Goal: Task Accomplishment & Management: Complete application form

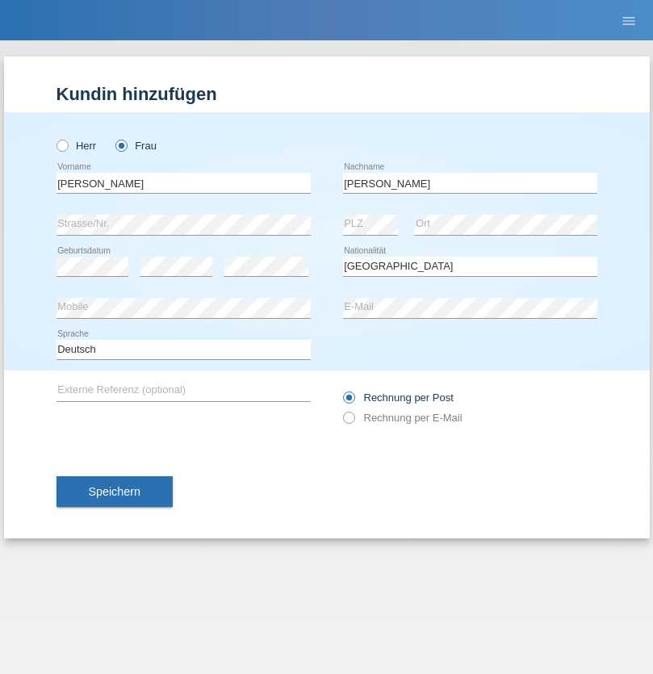
select select "CH"
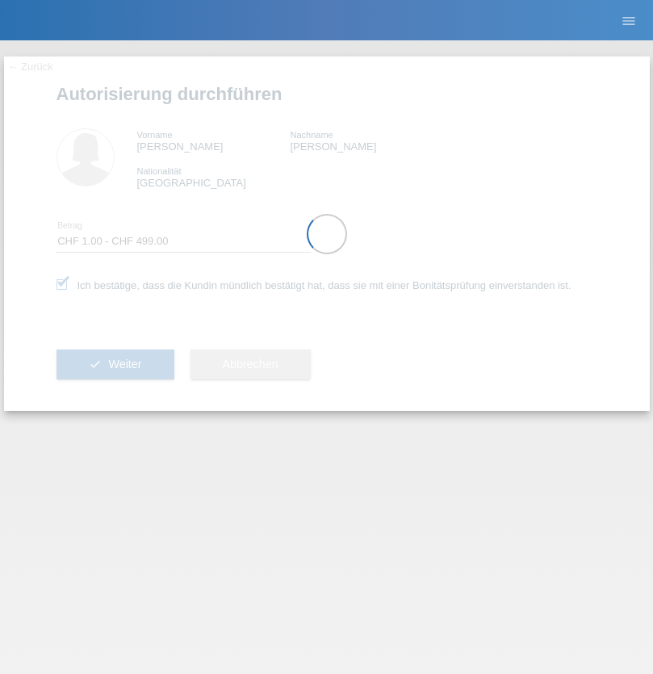
select select "1"
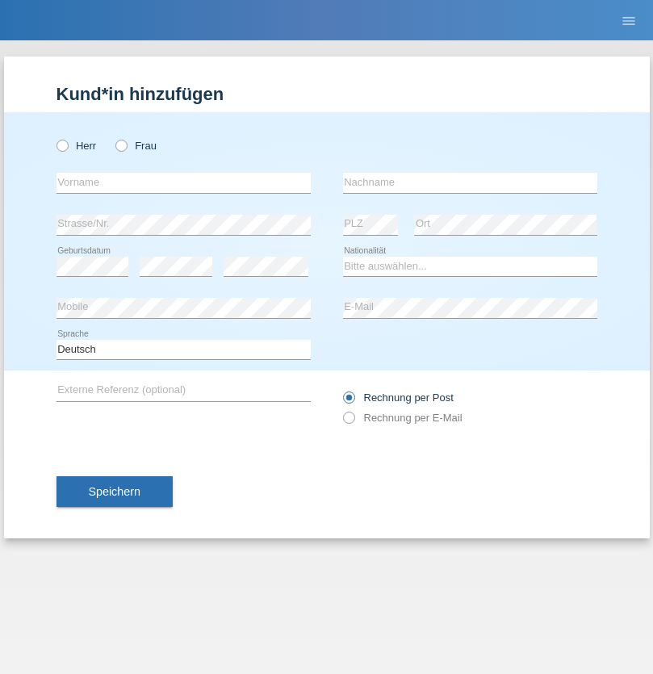
radio input "true"
click at [183, 182] on input "text" at bounding box center [183, 183] width 254 height 20
type input "Noel"
click at [470, 182] on input "text" at bounding box center [470, 183] width 254 height 20
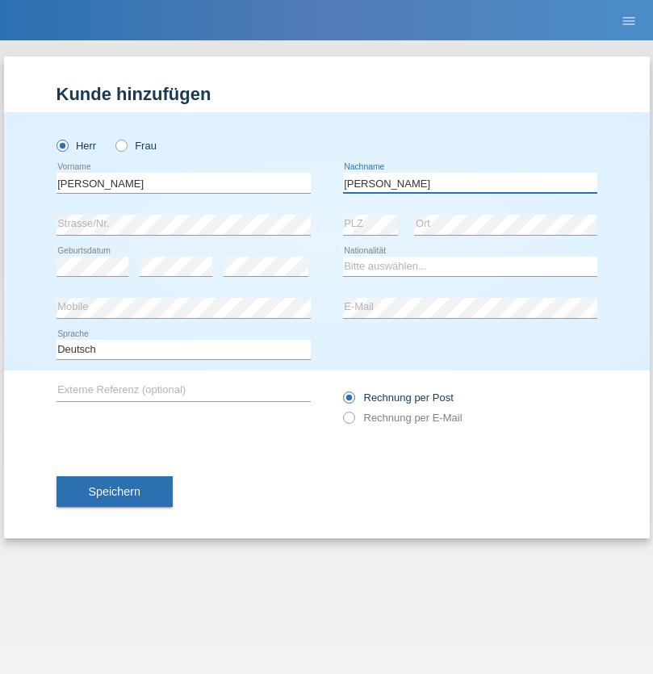
type input "Zbinden"
select select "CH"
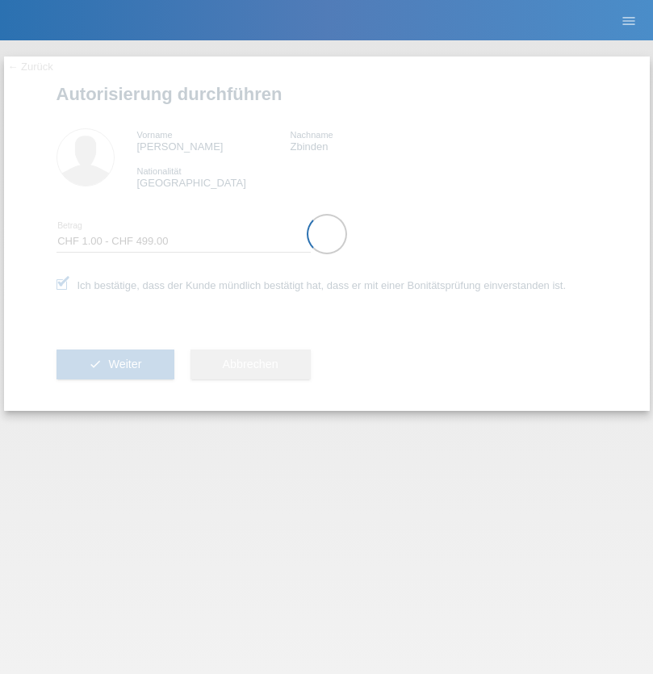
select select "1"
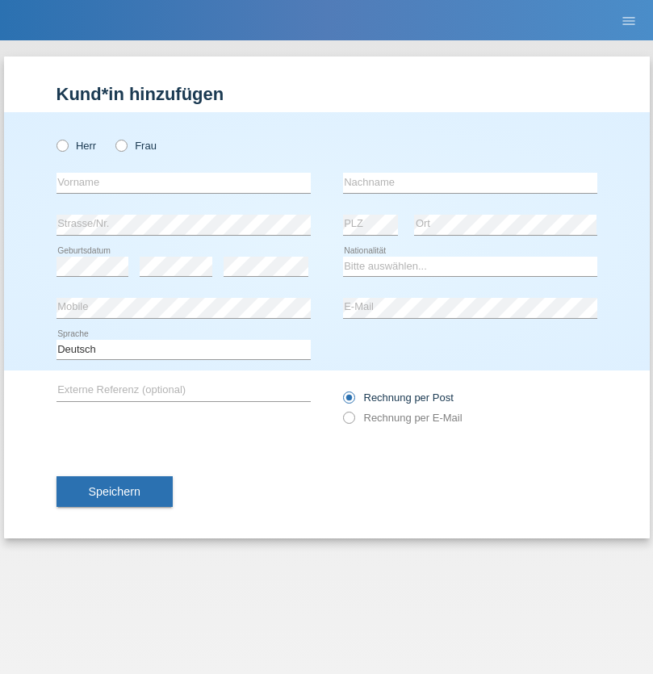
radio input "true"
click at [183, 182] on input "text" at bounding box center [183, 183] width 254 height 20
type input "Madalin-Alexandru"
click at [470, 182] on input "text" at bounding box center [470, 183] width 254 height 20
type input "Mitrica"
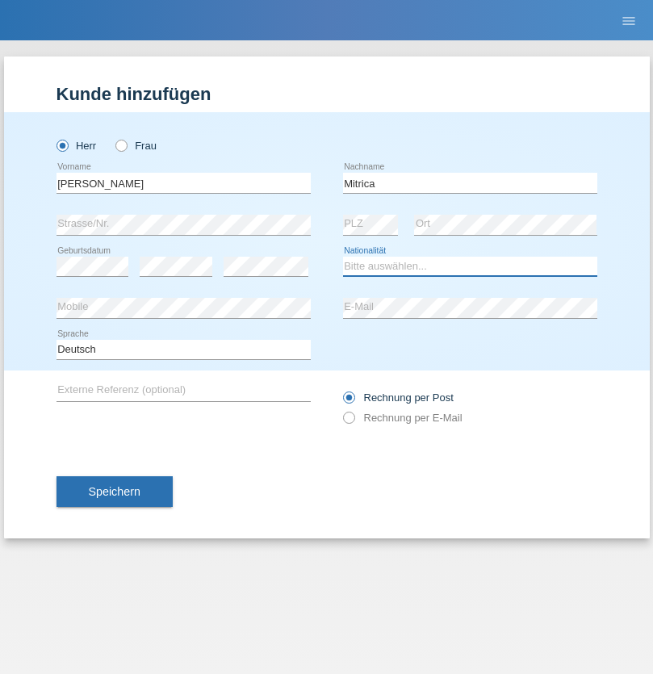
select select "OM"
select select "C"
select select "02"
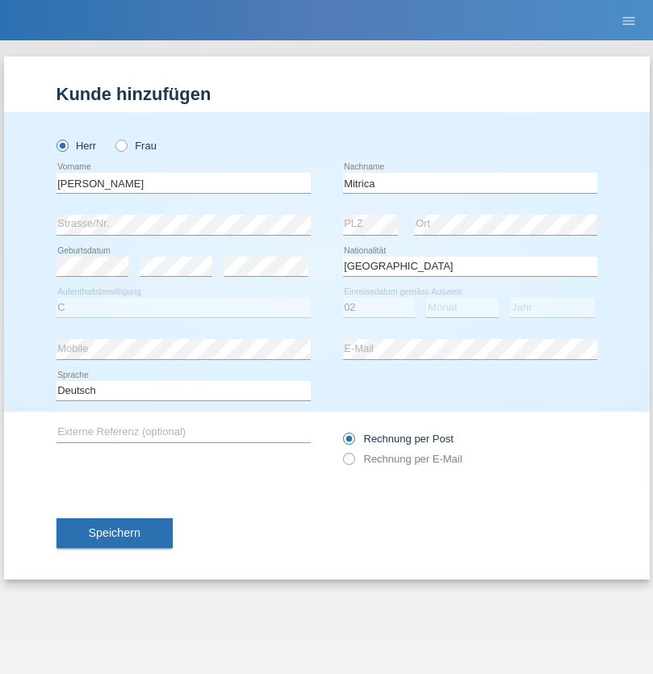
select select "06"
select select "2021"
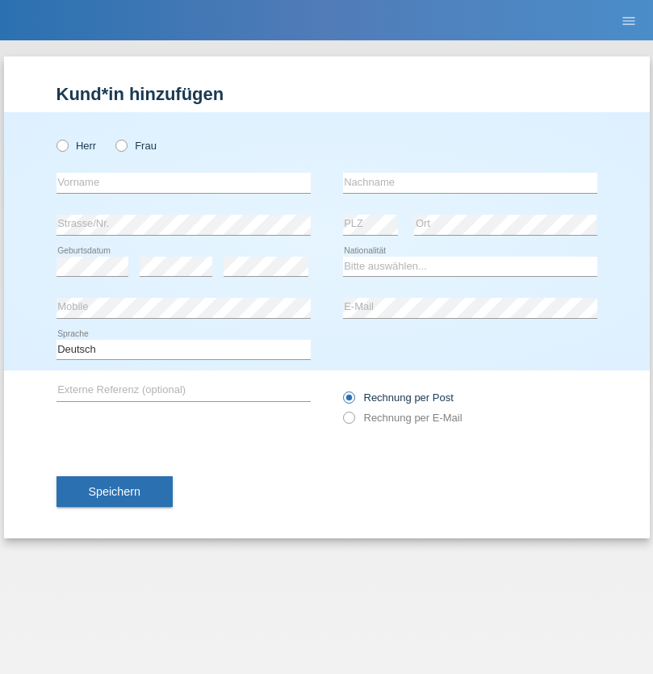
radio input "true"
click at [183, 182] on input "text" at bounding box center [183, 183] width 254 height 20
type input "Sanela"
click at [470, 182] on input "text" at bounding box center [470, 183] width 254 height 20
type input "Prvulovic"
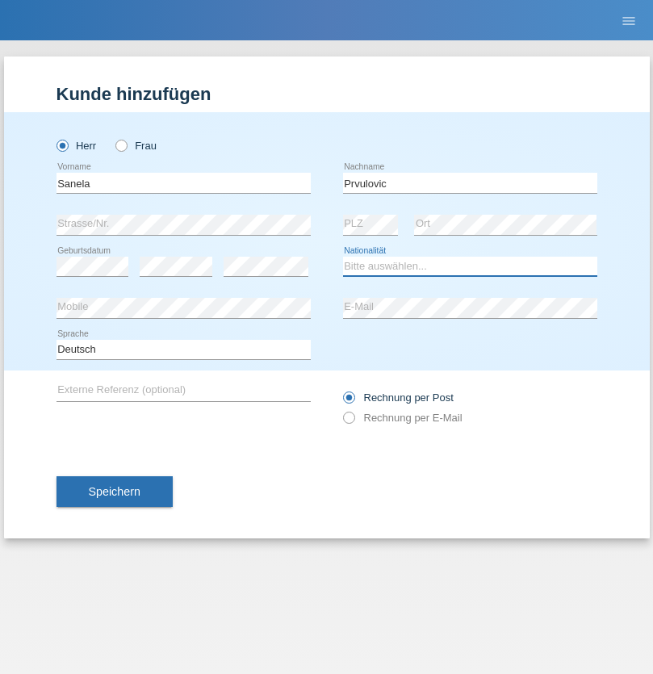
select select "CH"
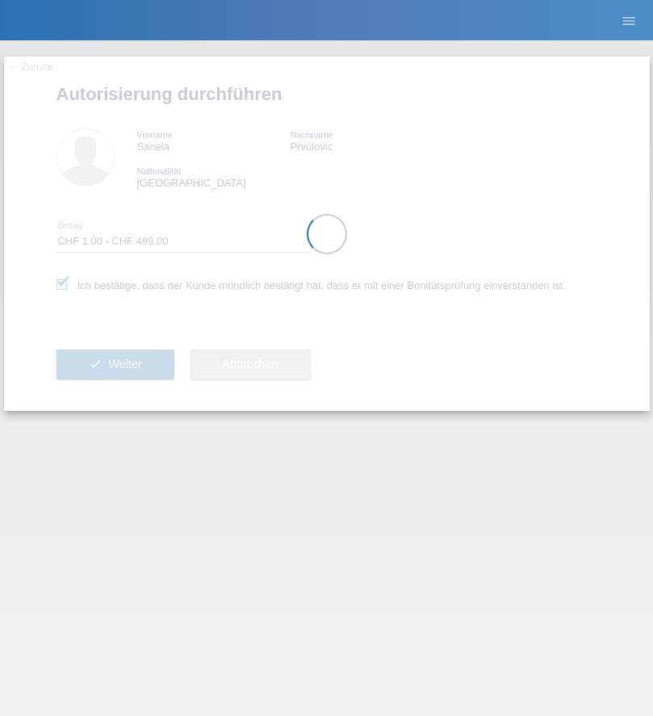
select select "1"
